Goal: Information Seeking & Learning: Learn about a topic

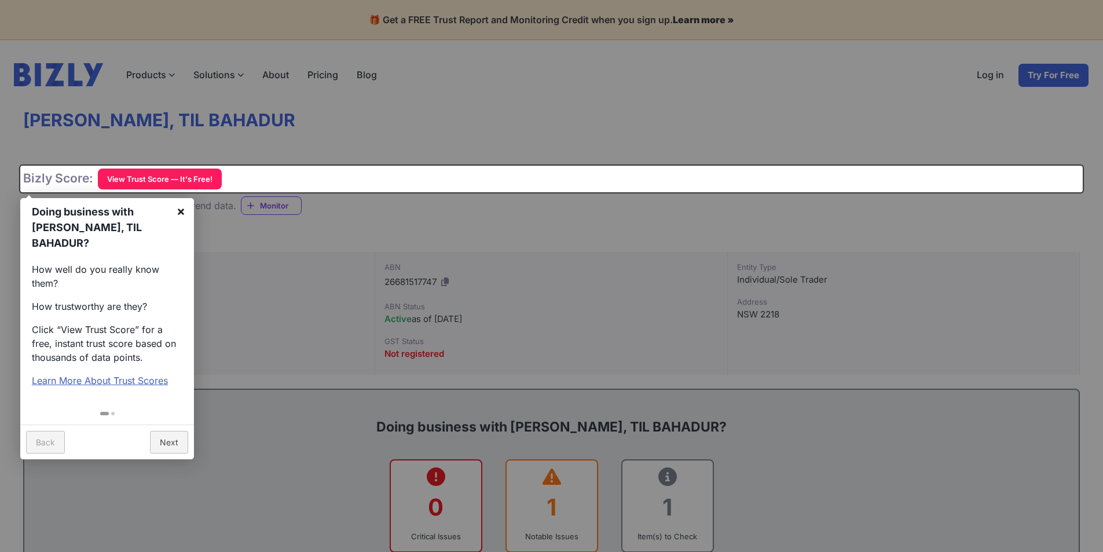
click at [180, 211] on link "×" at bounding box center [181, 211] width 26 height 26
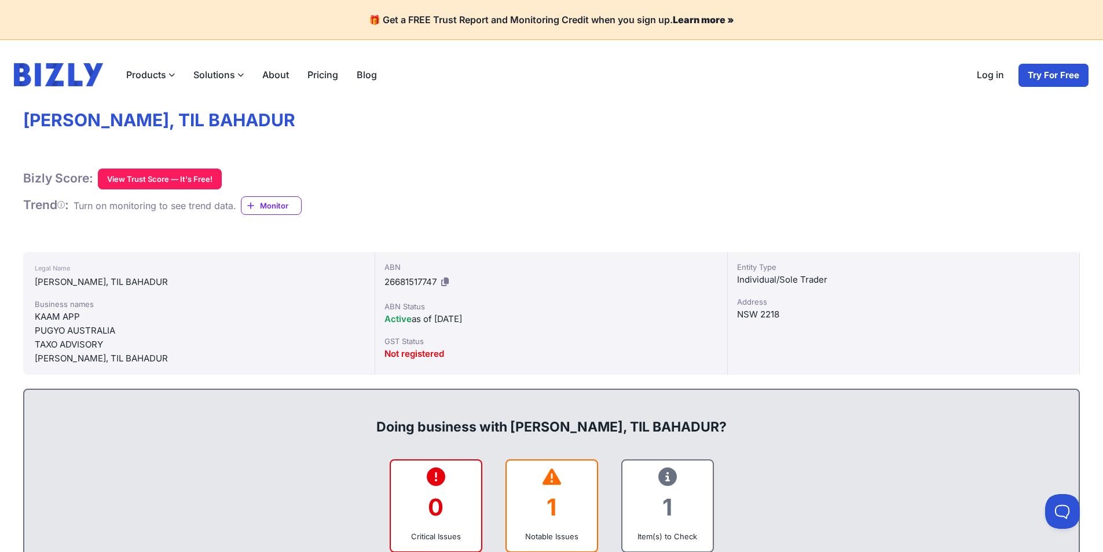
click at [221, 67] on label "Solutions" at bounding box center [218, 74] width 69 height 23
click at [0, 0] on input "Solutions" at bounding box center [0, 0] width 0 height 0
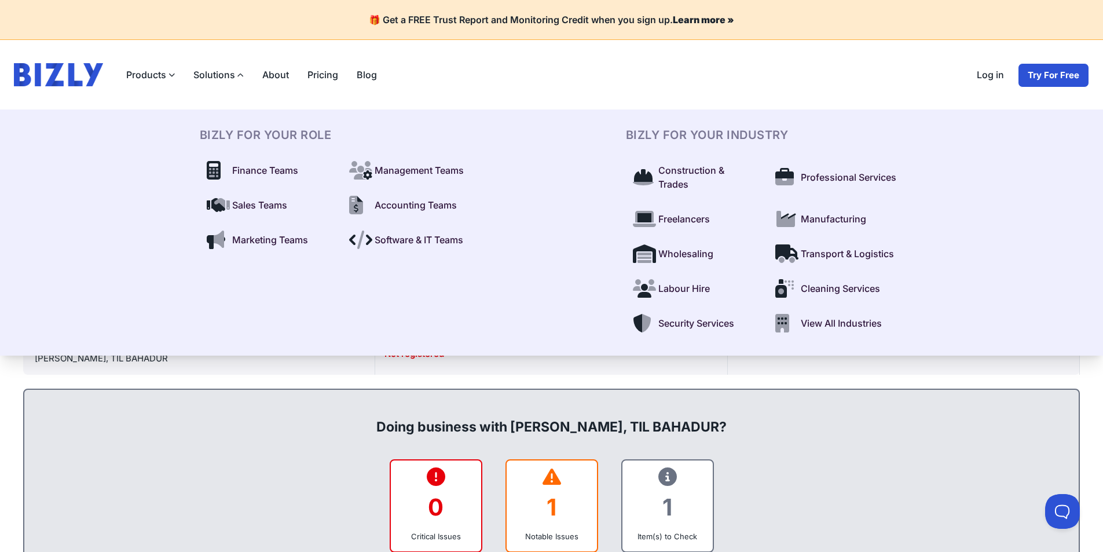
click at [665, 190] on span "Construction & Trades" at bounding box center [706, 177] width 96 height 28
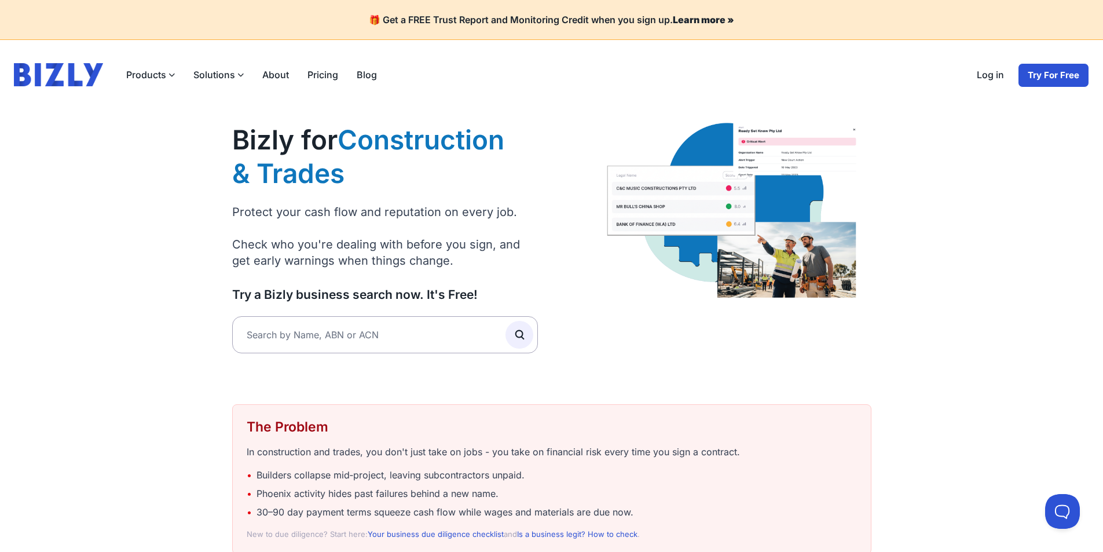
click at [201, 79] on label "Solutions" at bounding box center [218, 74] width 69 height 23
click at [0, 0] on input "Solutions" at bounding box center [0, 0] width 0 height 0
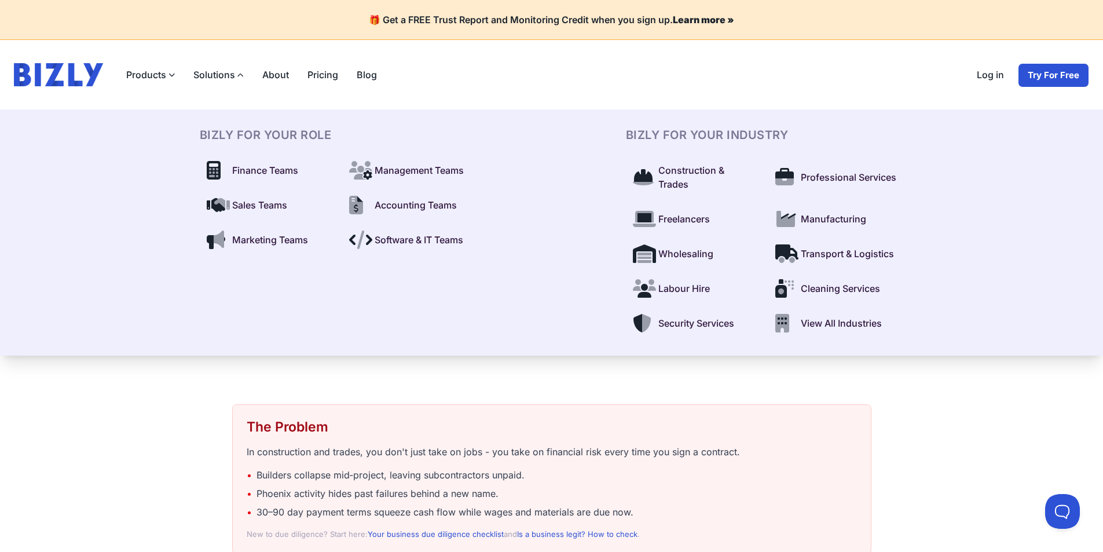
click at [329, 75] on link "Pricing" at bounding box center [322, 74] width 49 height 23
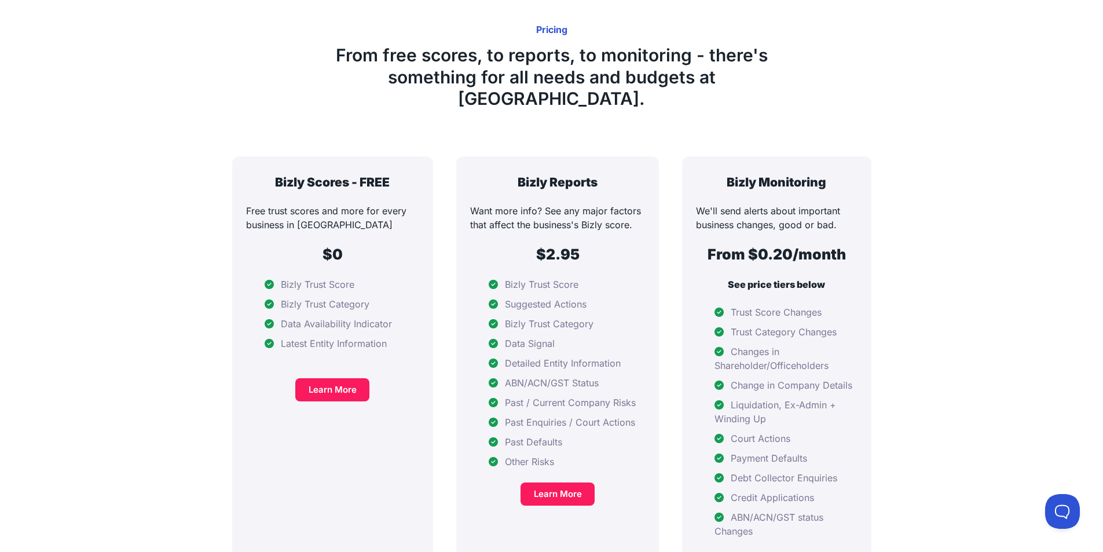
scroll to position [105, 0]
